Goal: Information Seeking & Learning: Learn about a topic

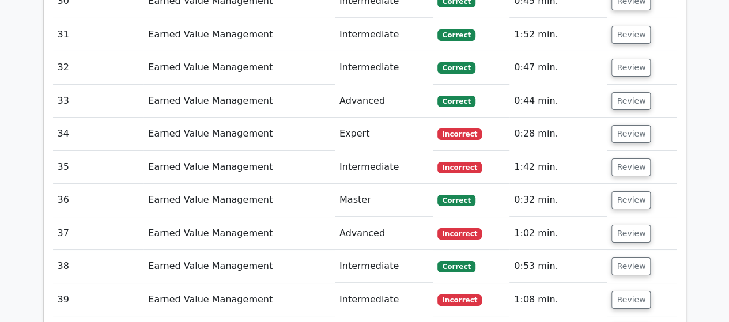
scroll to position [2076, 0]
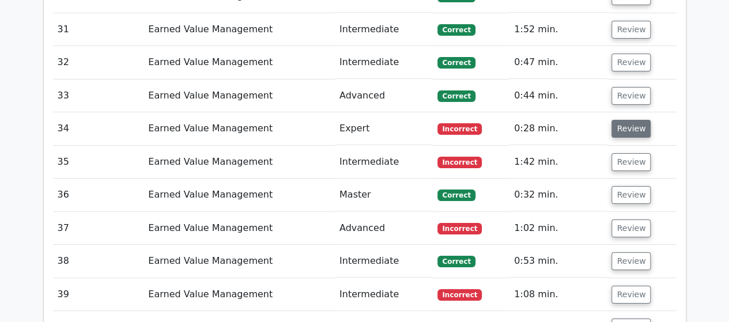
click at [623, 120] on button "Review" at bounding box center [631, 129] width 39 height 18
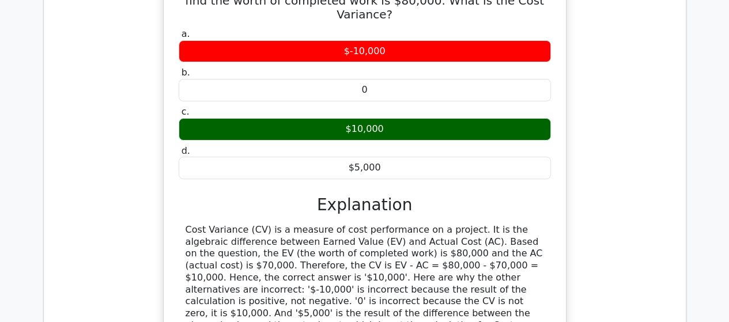
scroll to position [2480, 0]
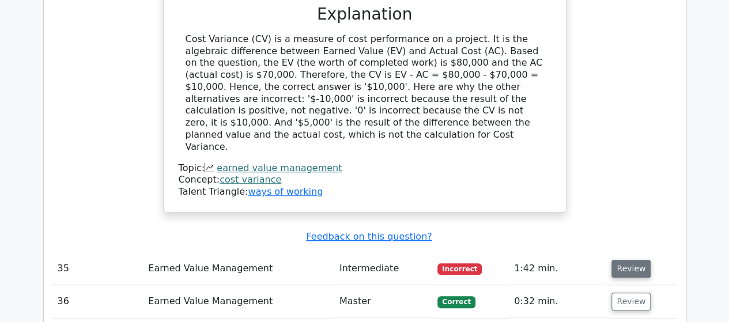
click at [618, 260] on button "Review" at bounding box center [631, 269] width 39 height 18
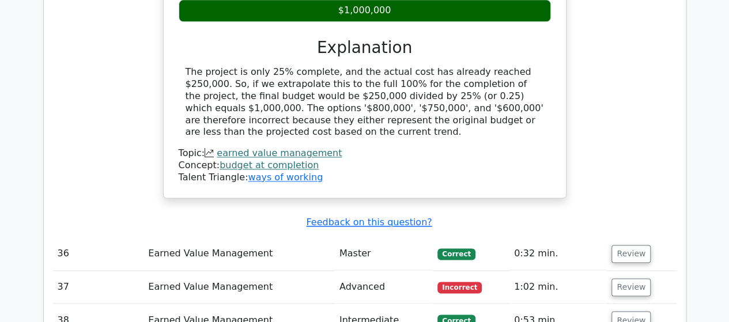
scroll to position [3056, 0]
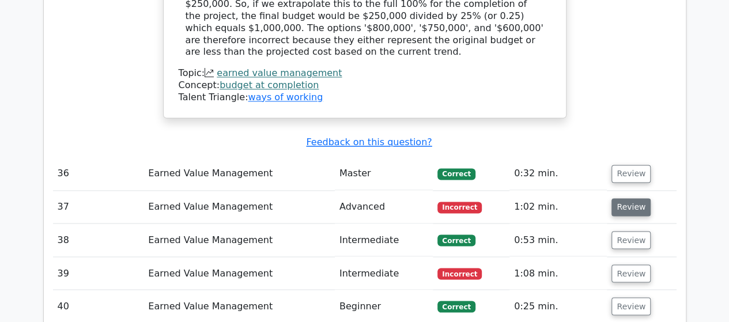
click at [625, 198] on button "Review" at bounding box center [631, 207] width 39 height 18
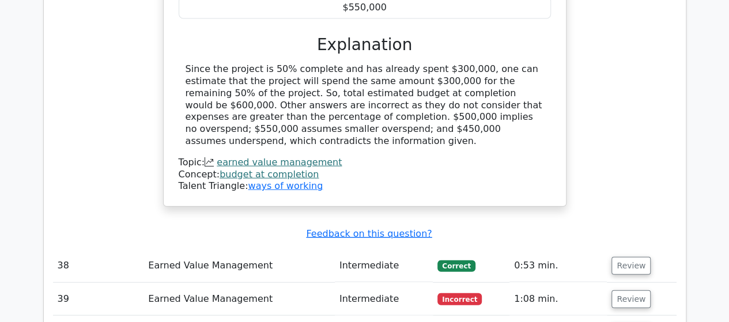
scroll to position [3517, 0]
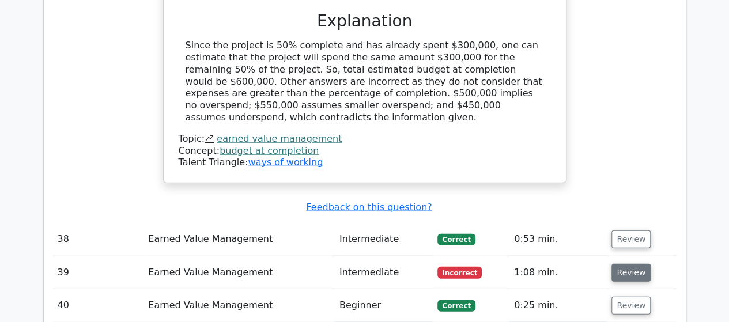
click at [630, 264] on button "Review" at bounding box center [631, 273] width 39 height 18
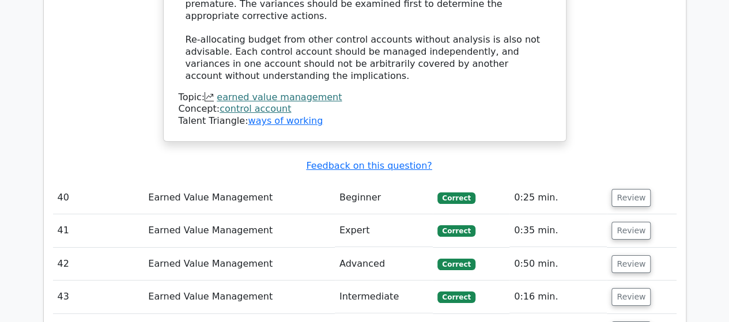
scroll to position [4267, 0]
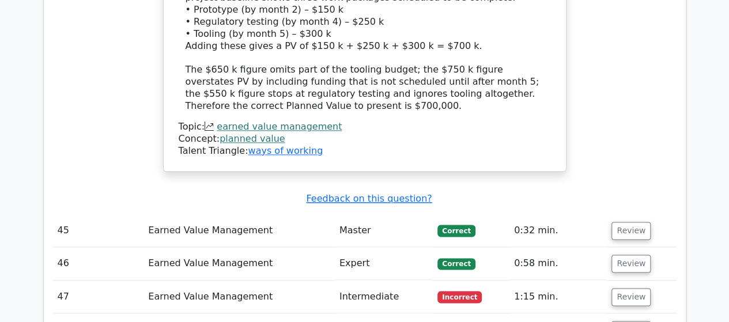
scroll to position [5017, 0]
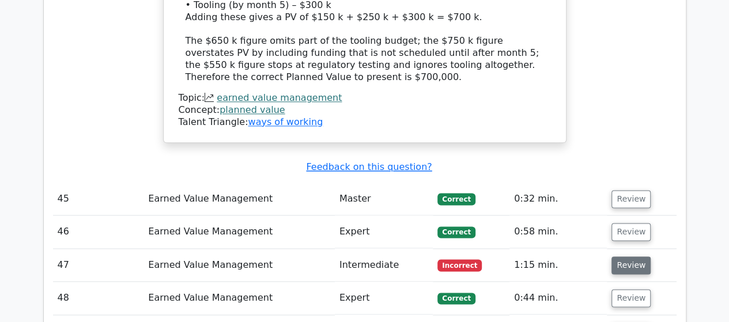
click at [625, 257] on button "Review" at bounding box center [631, 266] width 39 height 18
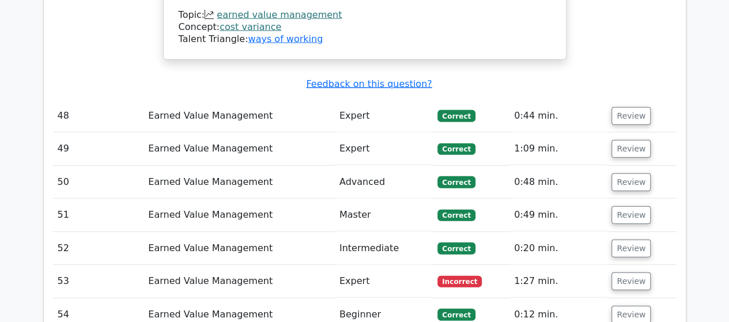
scroll to position [5709, 0]
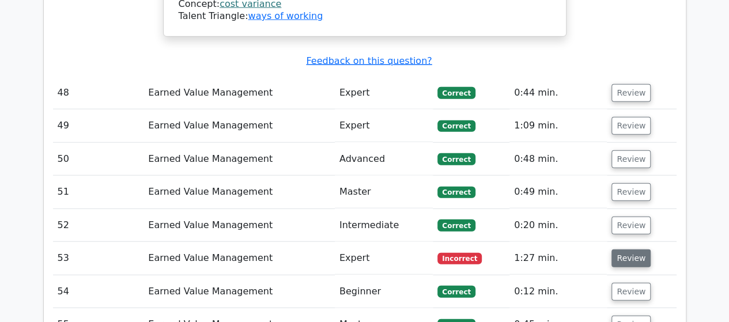
click at [622, 250] on button "Review" at bounding box center [631, 259] width 39 height 18
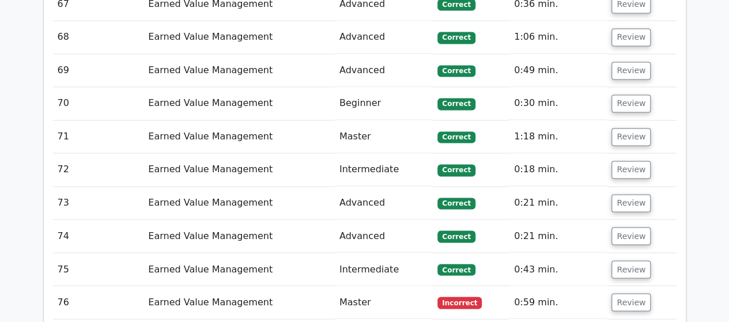
scroll to position [7381, 0]
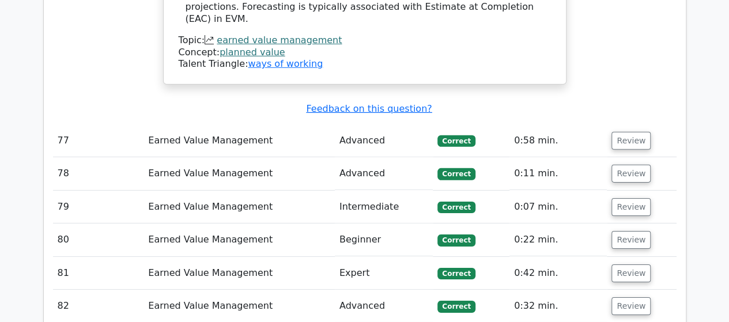
scroll to position [8361, 0]
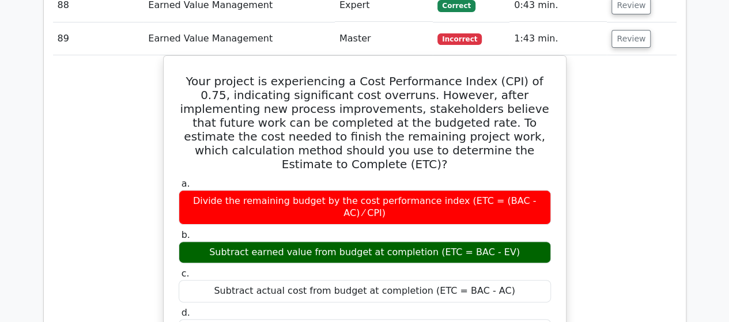
scroll to position [9053, 0]
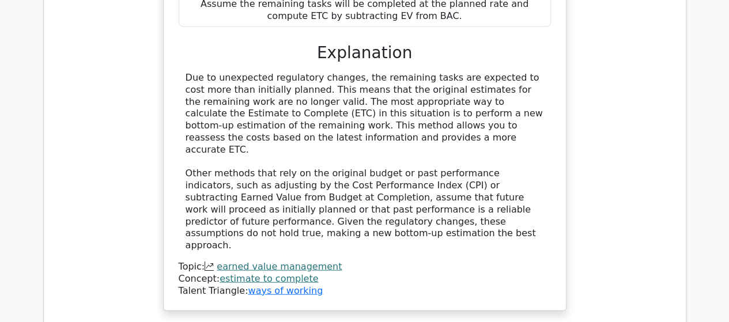
scroll to position [9860, 0]
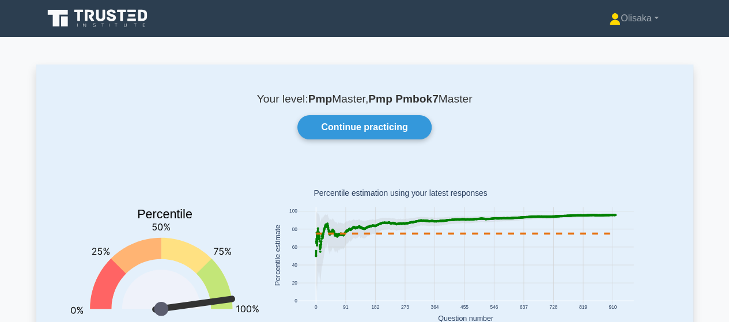
click at [315, 256] on icon at bounding box center [316, 256] width 2 height 2
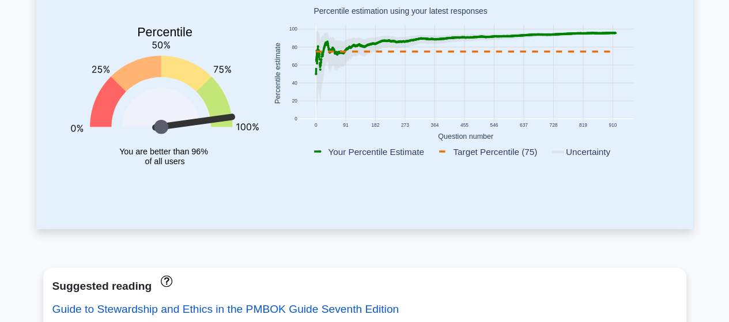
scroll to position [58, 0]
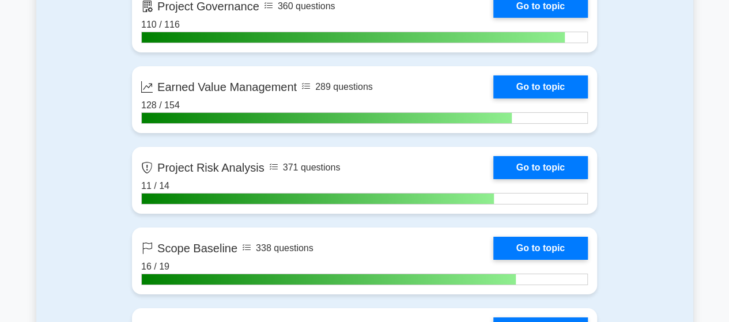
scroll to position [1961, 0]
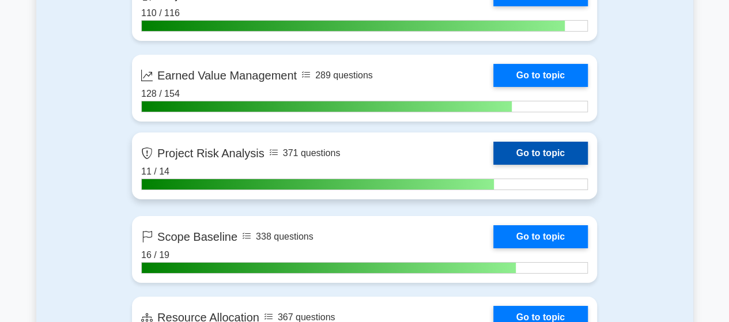
click at [494, 160] on link "Go to topic" at bounding box center [541, 153] width 95 height 23
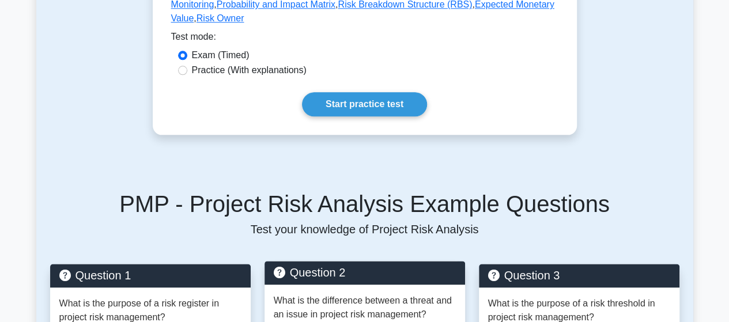
scroll to position [807, 0]
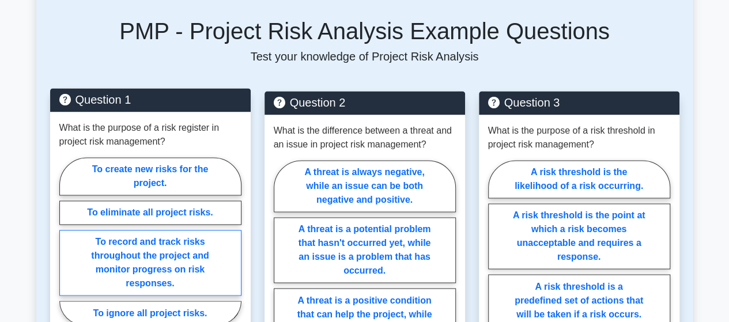
click at [154, 242] on label "To record and track risks throughout the project and monitor progress on risk r…" at bounding box center [150, 263] width 182 height 66
click at [67, 242] on input "To record and track risks throughout the project and monitor progress on risk r…" at bounding box center [62, 244] width 7 height 7
radio input "true"
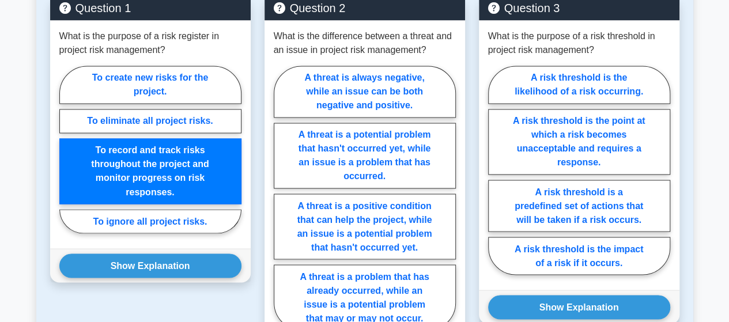
scroll to position [923, 0]
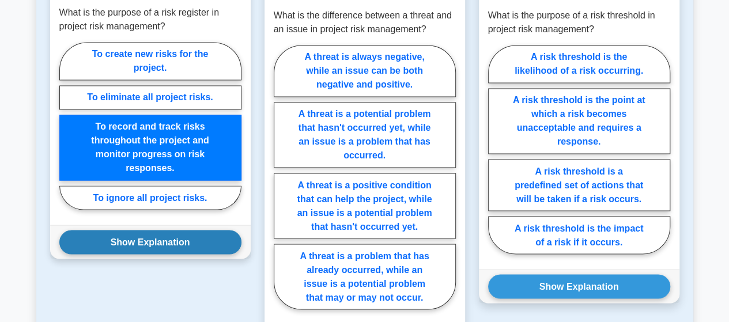
click at [152, 230] on button "Show Explanation" at bounding box center [150, 242] width 182 height 24
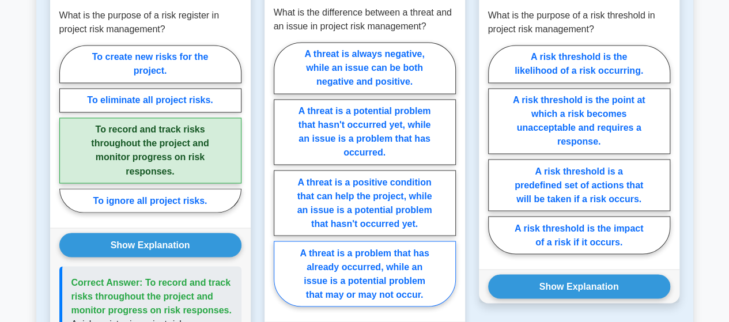
scroll to position [865, 0]
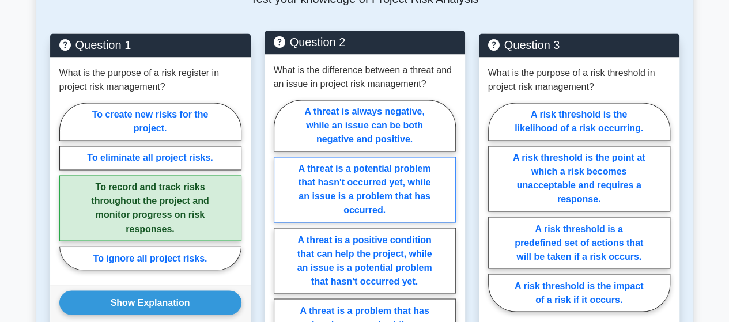
click at [343, 159] on label "A threat is a potential problem that hasn't occurred yet, while an issue is a p…" at bounding box center [365, 190] width 182 height 66
click at [281, 232] on input "A threat is a potential problem that hasn't occurred yet, while an issue is a p…" at bounding box center [277, 235] width 7 height 7
radio input "true"
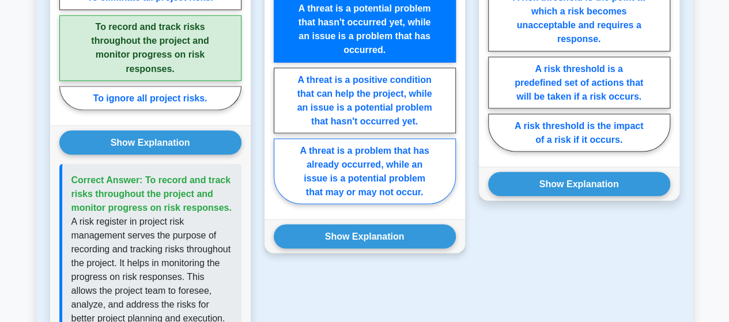
scroll to position [1038, 0]
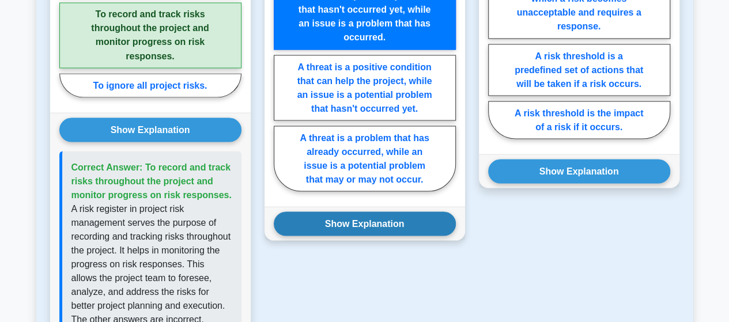
click at [358, 212] on button "Show Explanation" at bounding box center [365, 224] width 182 height 24
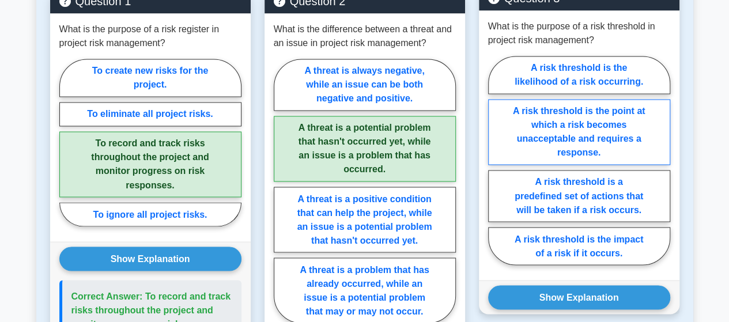
scroll to position [923, 0]
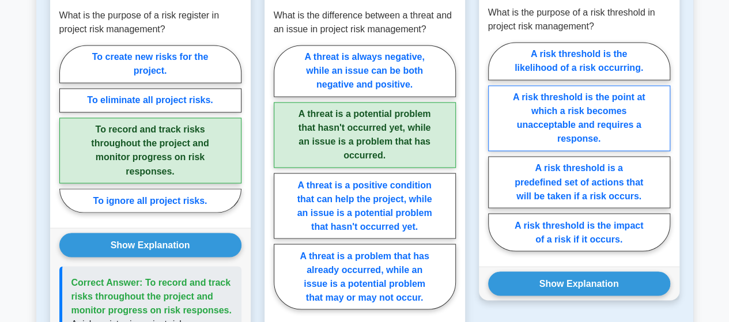
click at [614, 85] on label "A risk threshold is the point at which a risk becomes unacceptable and requires…" at bounding box center [579, 118] width 182 height 66
click at [496, 146] on input "A risk threshold is the point at which a risk becomes unacceptable and requires…" at bounding box center [491, 149] width 7 height 7
radio input "true"
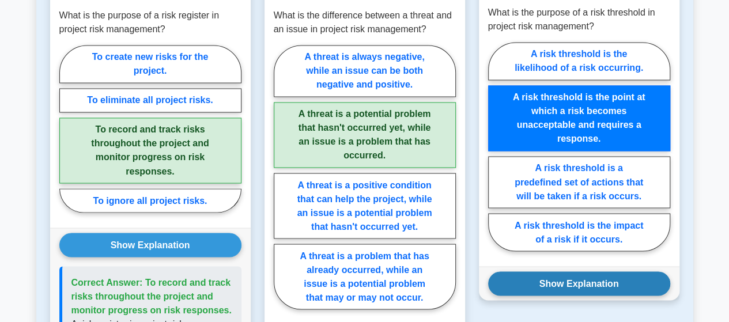
click at [566, 272] on button "Show Explanation" at bounding box center [579, 284] width 182 height 24
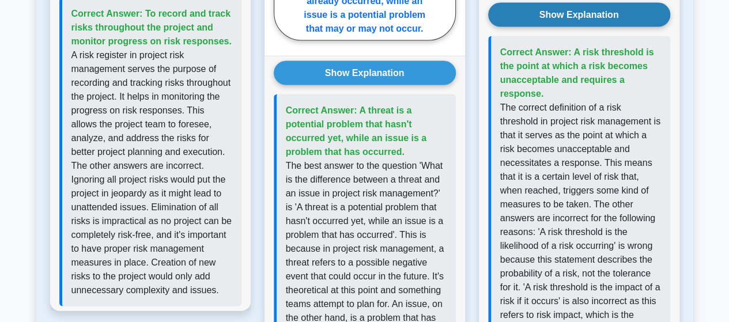
scroll to position [1211, 0]
